Goal: Obtain resource: Obtain resource

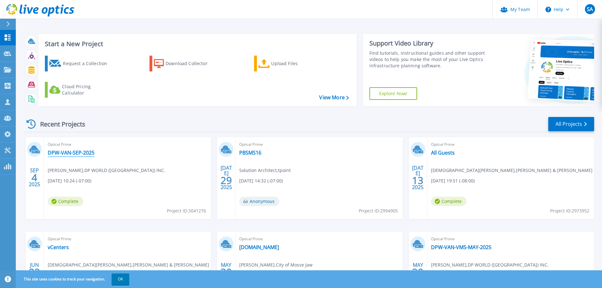
click at [75, 153] on link "DPW-VAN-SEP-2025" at bounding box center [71, 153] width 47 height 6
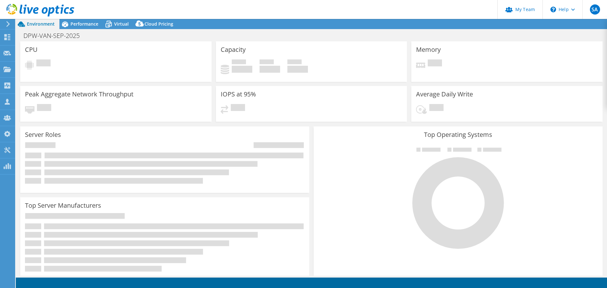
select select "USD"
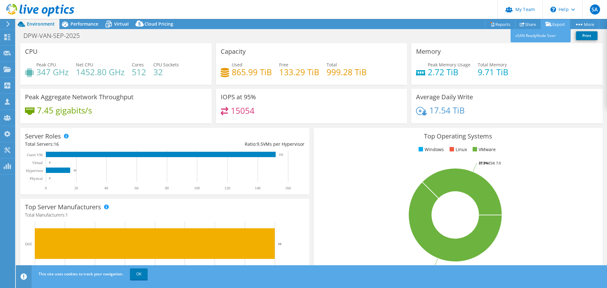
click at [557, 24] on link "Export" at bounding box center [555, 24] width 29 height 10
click at [496, 23] on link "Reports" at bounding box center [500, 24] width 30 height 10
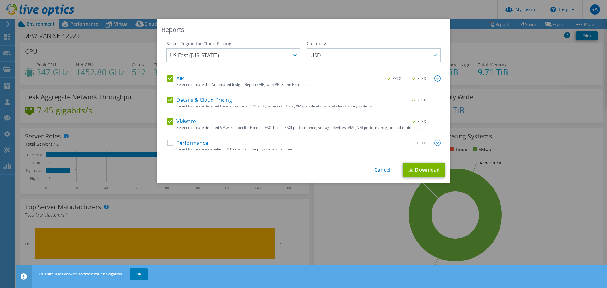
click at [272, 62] on div "US East ([US_STATE]) [GEOGRAPHIC_DATA] ([GEOGRAPHIC_DATA]) [GEOGRAPHIC_DATA] ([…" at bounding box center [233, 56] width 134 height 16
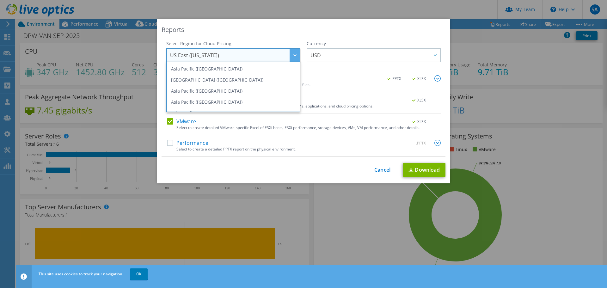
click at [270, 55] on span "US East ([US_STATE])" at bounding box center [235, 55] width 130 height 13
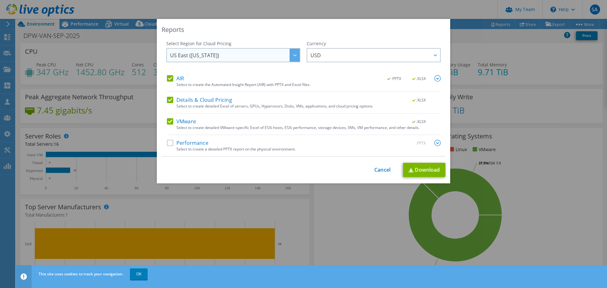
click at [269, 55] on span "US East ([US_STATE])" at bounding box center [235, 55] width 130 height 13
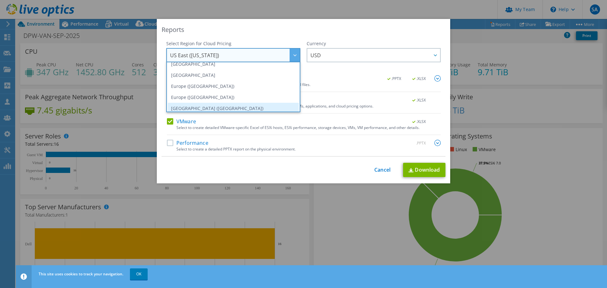
scroll to position [54, 0]
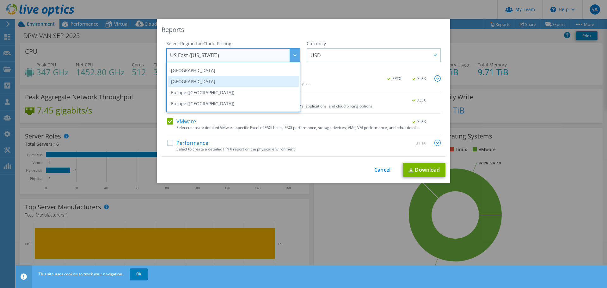
click at [196, 83] on li "[GEOGRAPHIC_DATA]" at bounding box center [233, 81] width 131 height 11
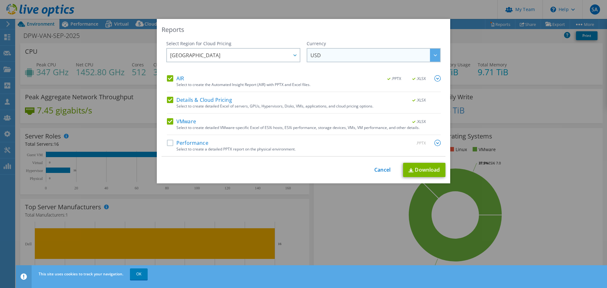
click at [324, 55] on span "USD" at bounding box center [375, 55] width 130 height 13
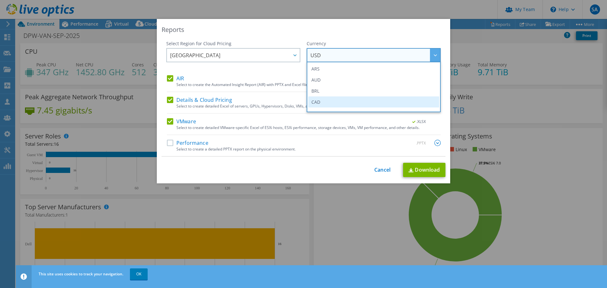
click at [316, 102] on li "CAD" at bounding box center [373, 101] width 131 height 11
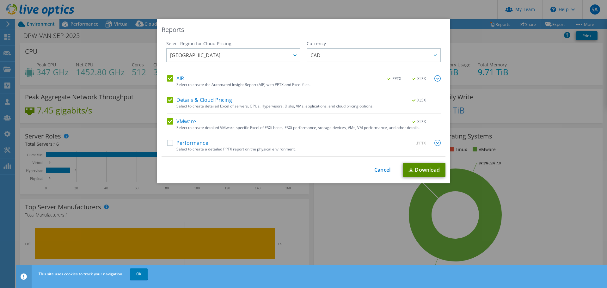
click at [423, 174] on link "Download" at bounding box center [424, 170] width 42 height 14
click at [376, 169] on link "Cancel" at bounding box center [382, 170] width 16 height 6
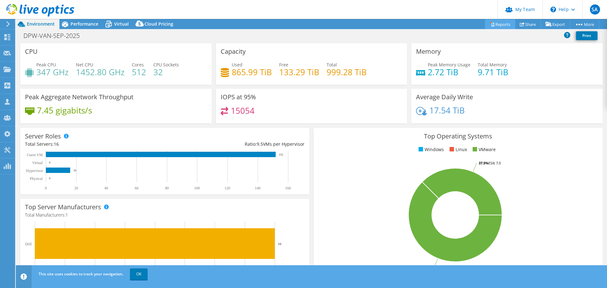
click at [494, 24] on link "Reports" at bounding box center [500, 24] width 30 height 10
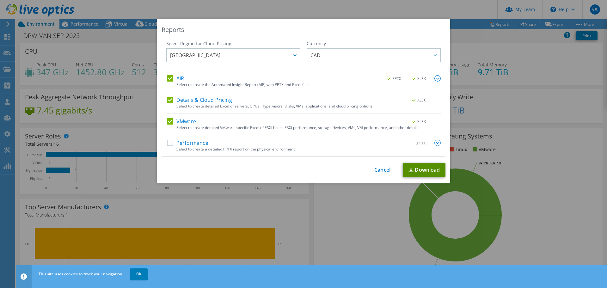
click at [421, 172] on link "Download" at bounding box center [424, 170] width 42 height 14
click at [426, 168] on link "Download" at bounding box center [424, 170] width 42 height 14
click at [377, 171] on link "Cancel" at bounding box center [382, 170] width 16 height 6
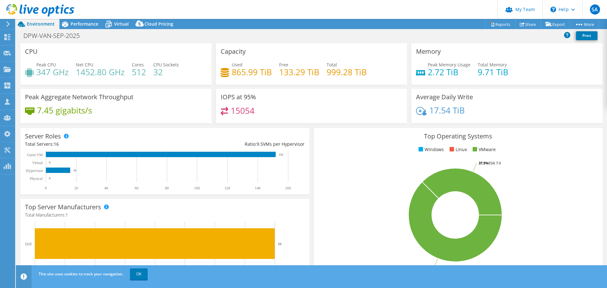
click at [321, 189] on rect at bounding box center [455, 215] width 274 height 111
click at [88, 27] on span "Performance" at bounding box center [84, 24] width 28 height 6
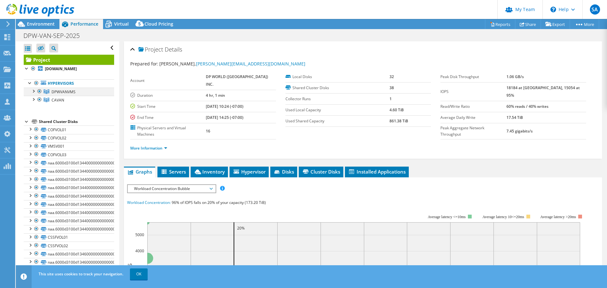
click at [35, 92] on div at bounding box center [33, 91] width 6 height 6
